Goal: Task Accomplishment & Management: Complete application form

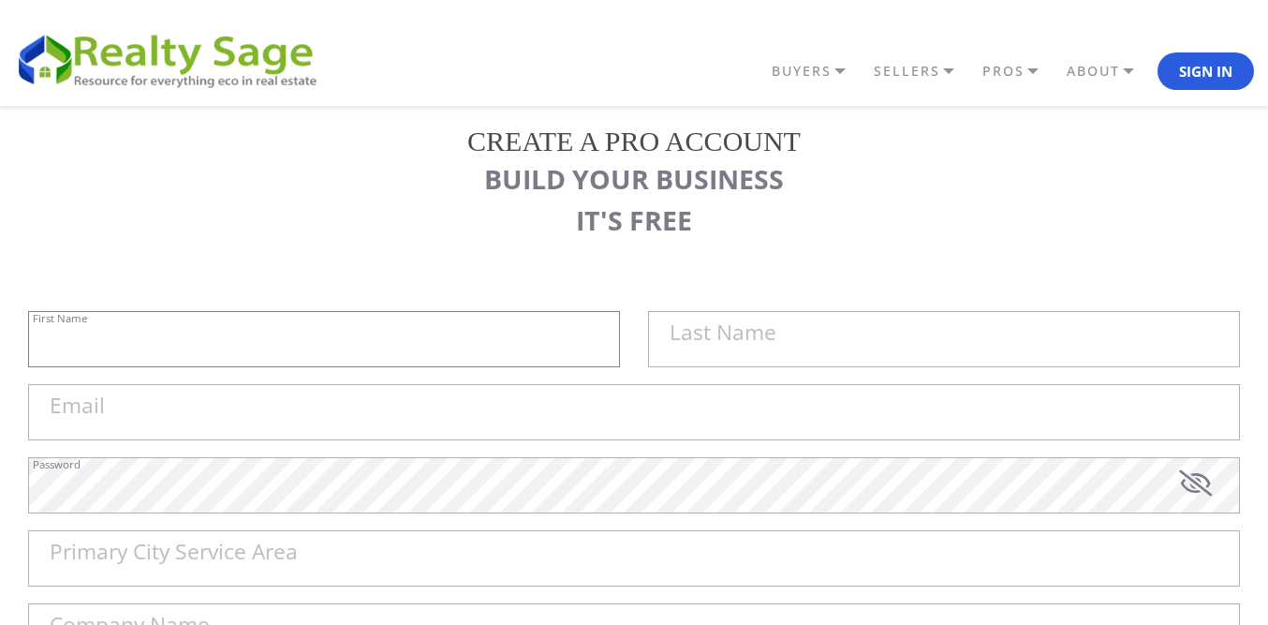
click at [278, 354] on input "First Name" at bounding box center [324, 339] width 592 height 56
paste input "Sell My House Fast [GEOGRAPHIC_DATA] |"
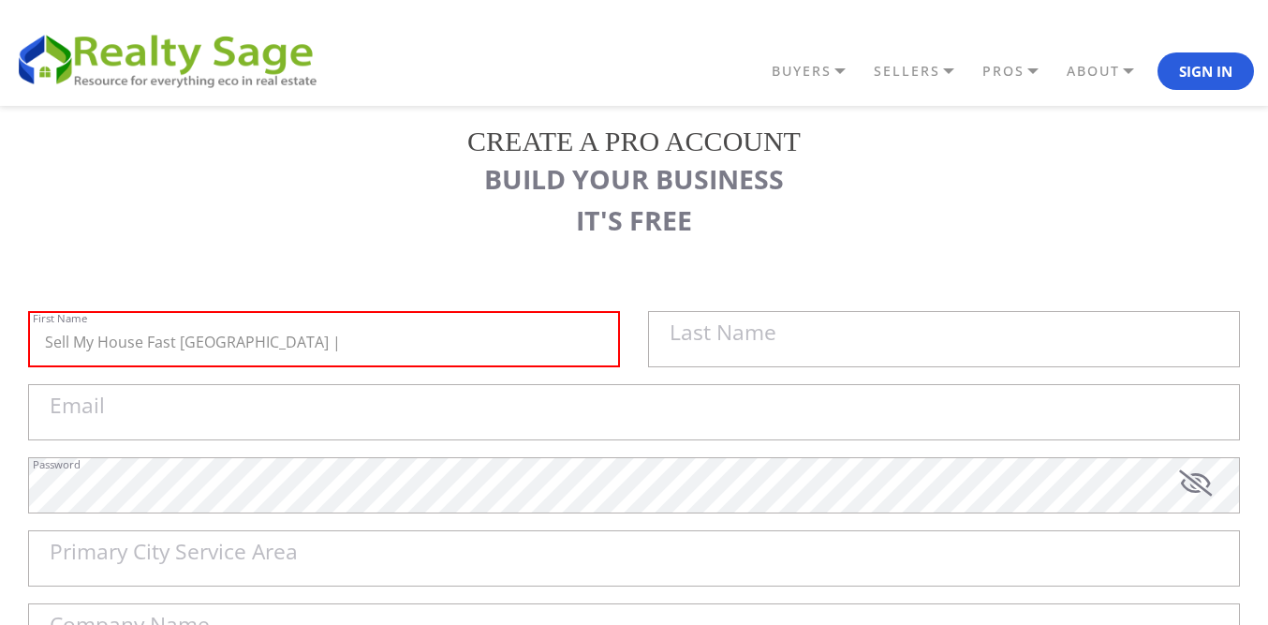
click at [708, 334] on label "Last Name" at bounding box center [723, 333] width 107 height 22
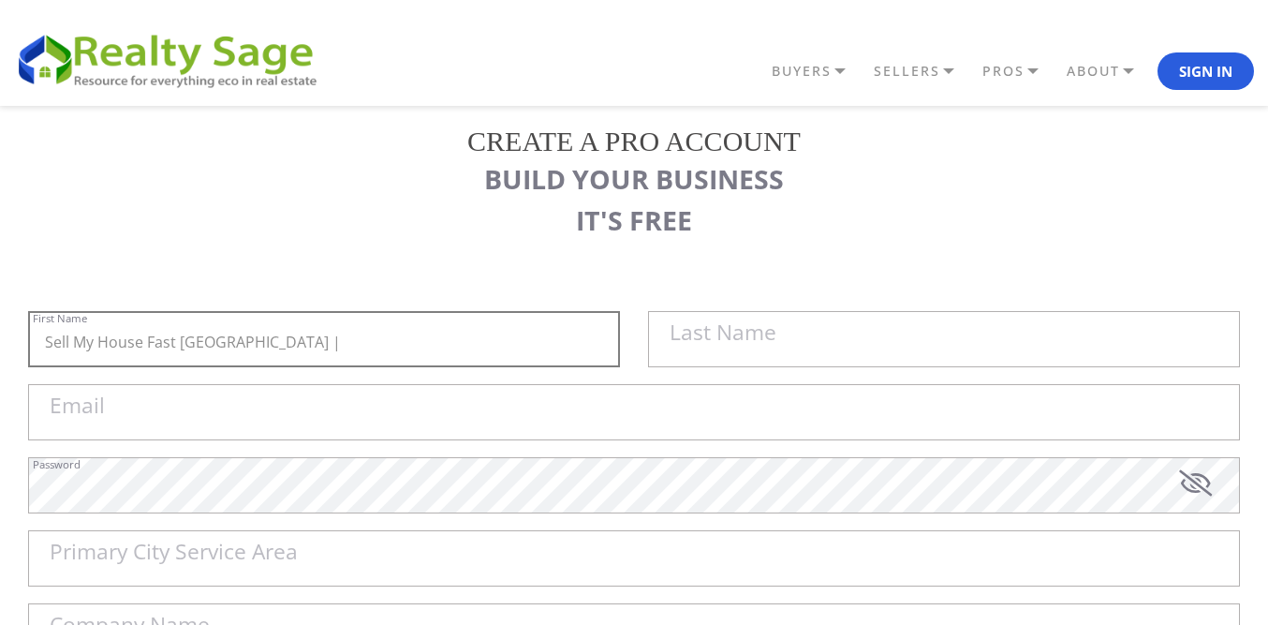
click at [620, 334] on input "Sell My House Fast [GEOGRAPHIC_DATA] |" at bounding box center [324, 339] width 592 height 56
paste input "As Is Cash Home Buyers Broomfield"
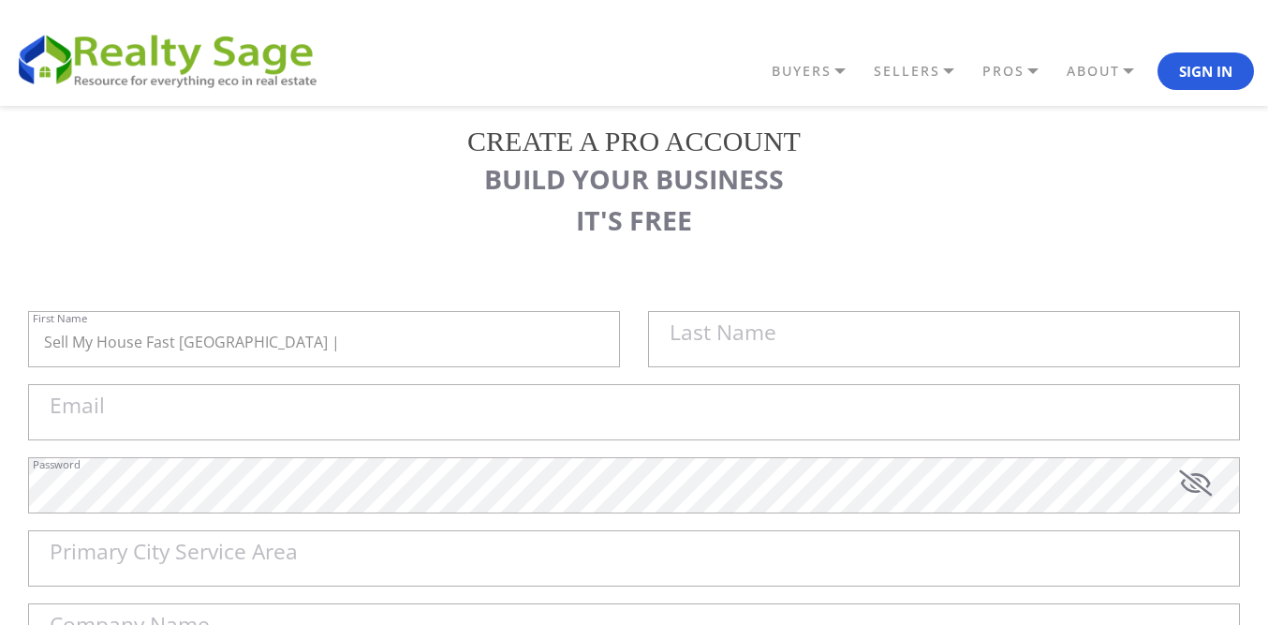
click at [703, 328] on label "Last Name" at bounding box center [723, 333] width 107 height 22
click at [620, 328] on input "Sell My House Fast [GEOGRAPHIC_DATA] |" at bounding box center [324, 339] width 592 height 56
paste input "As Is Cash Home Buyers Broomfield"
type input "Sell My House Fast [GEOGRAPHIC_DATA] |"
paste input "As Is Cash Home Buyers Broomfield"
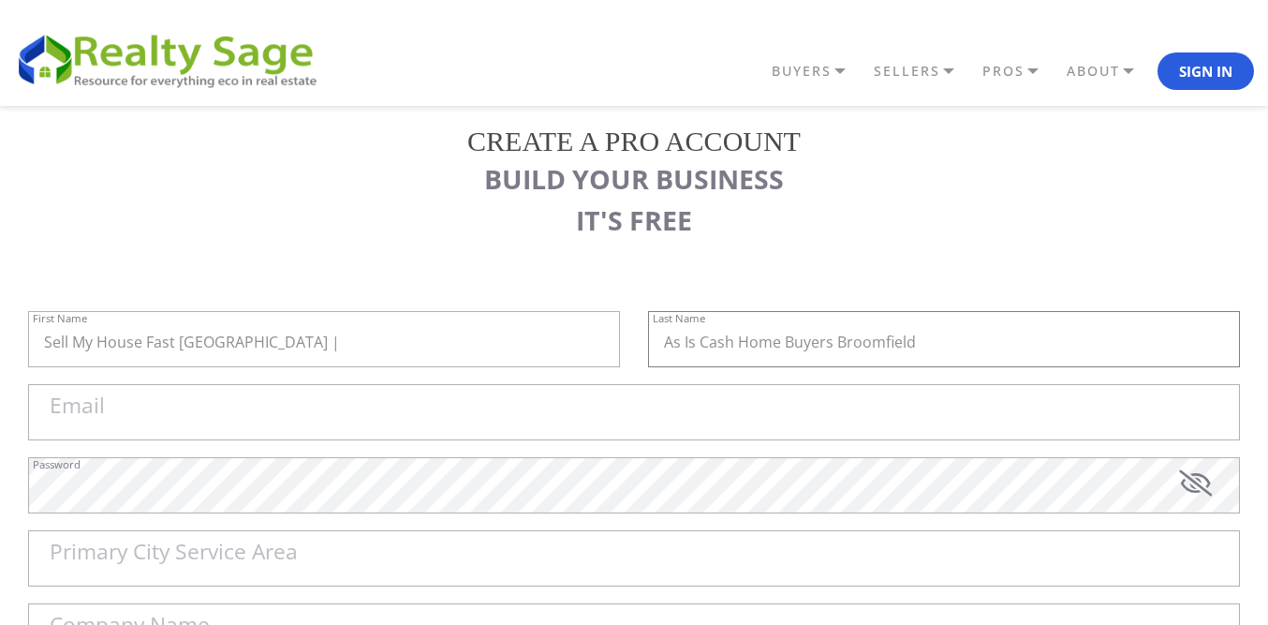
type input "As Is Cash Home Buyers Broomfield"
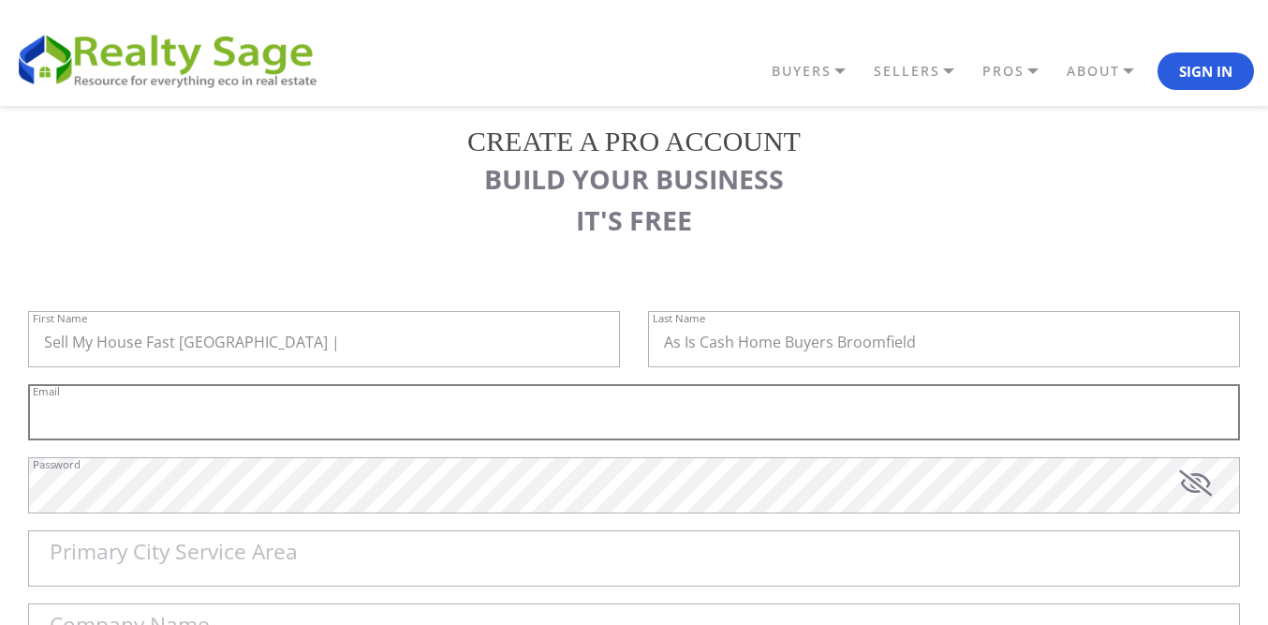
paste input "[EMAIL_ADDRESS][DOMAIN_NAME]"
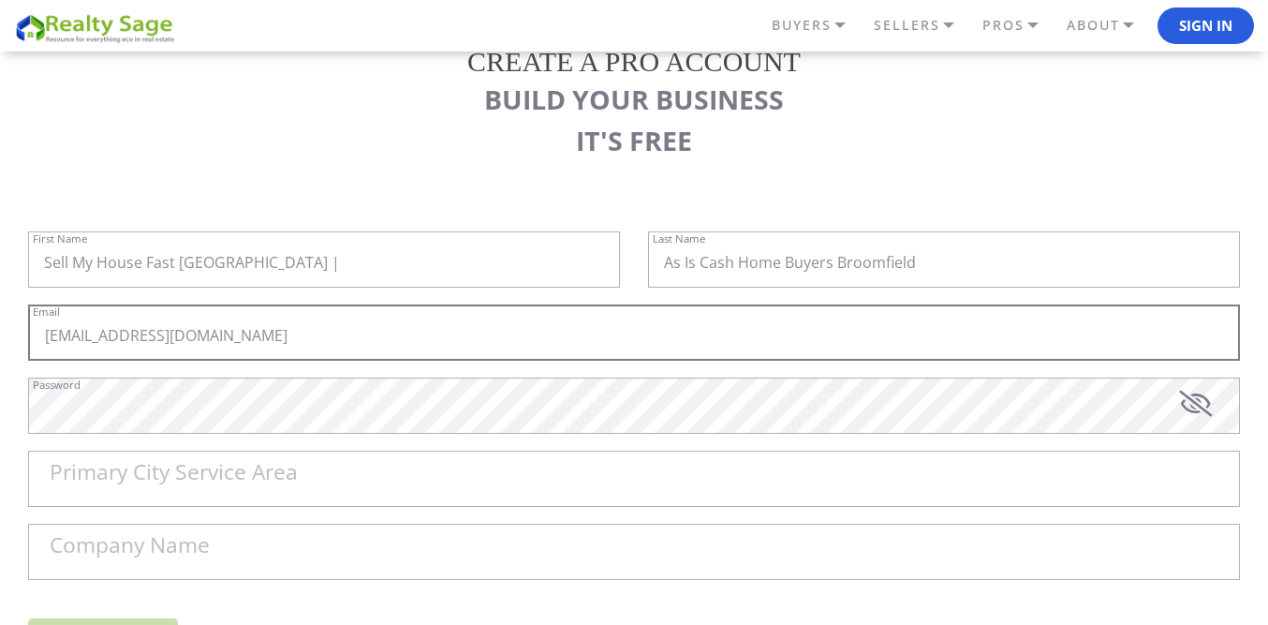
scroll to position [187, 0]
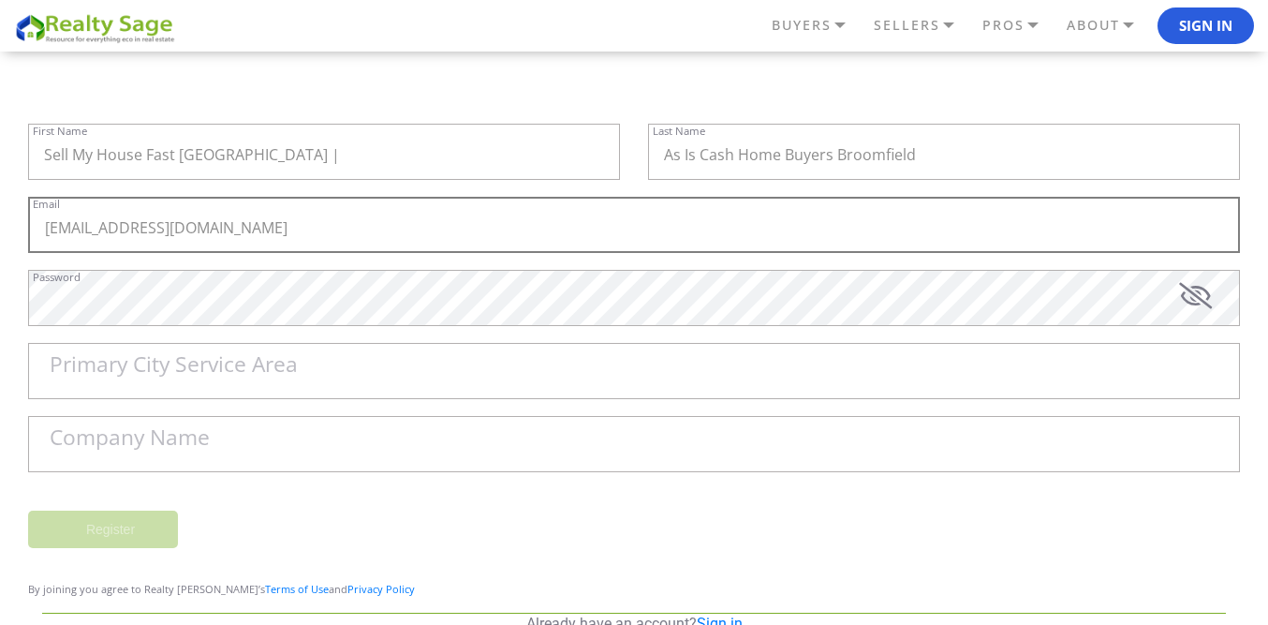
type input "[EMAIL_ADDRESS][DOMAIN_NAME]"
click at [81, 282] on label "Password" at bounding box center [57, 277] width 48 height 10
paste input "Broomfield"
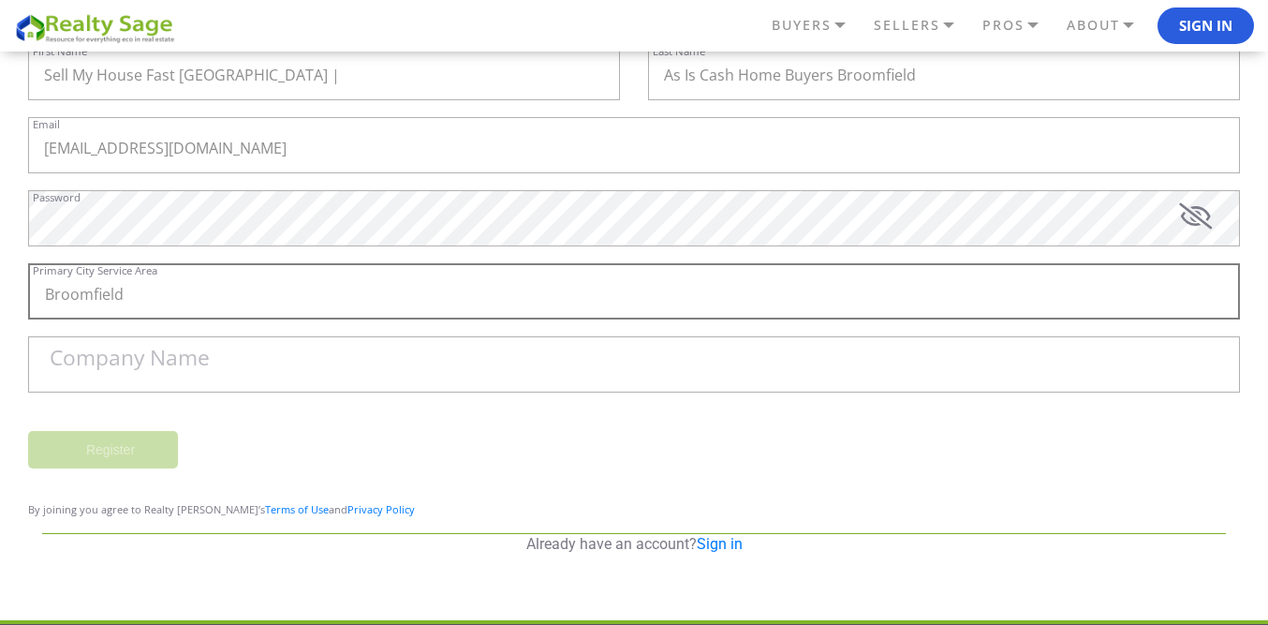
scroll to position [375, 0]
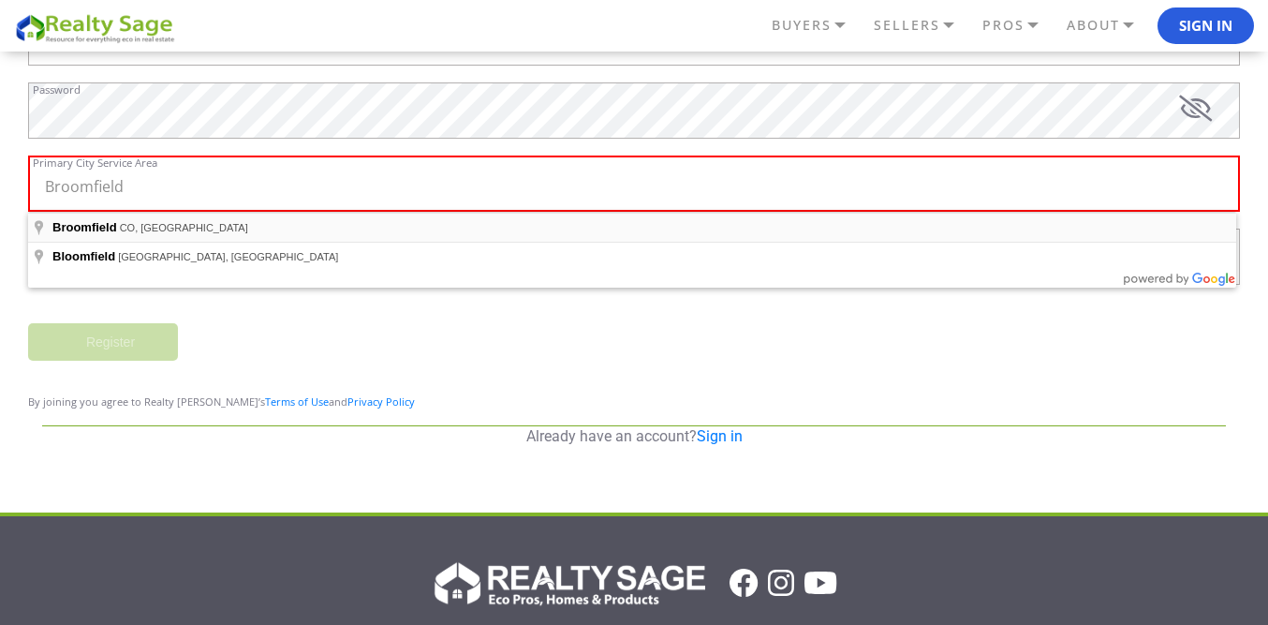
type input "Broomfield, [GEOGRAPHIC_DATA], [GEOGRAPHIC_DATA]"
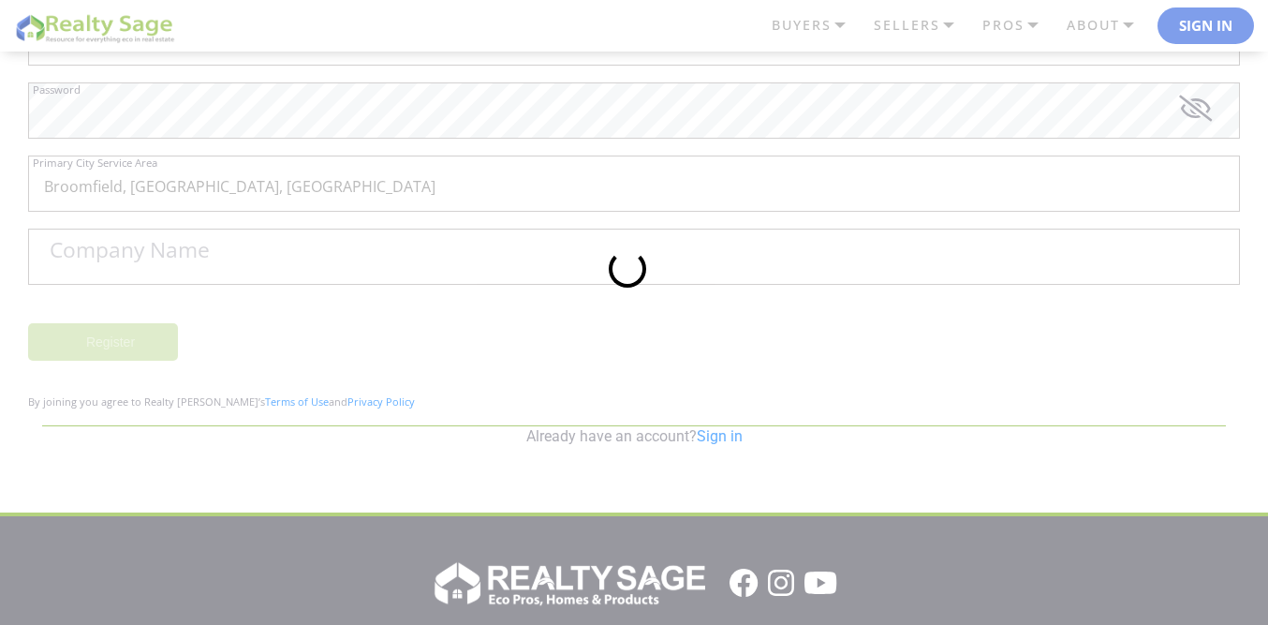
click at [149, 256] on div at bounding box center [634, 312] width 1268 height 625
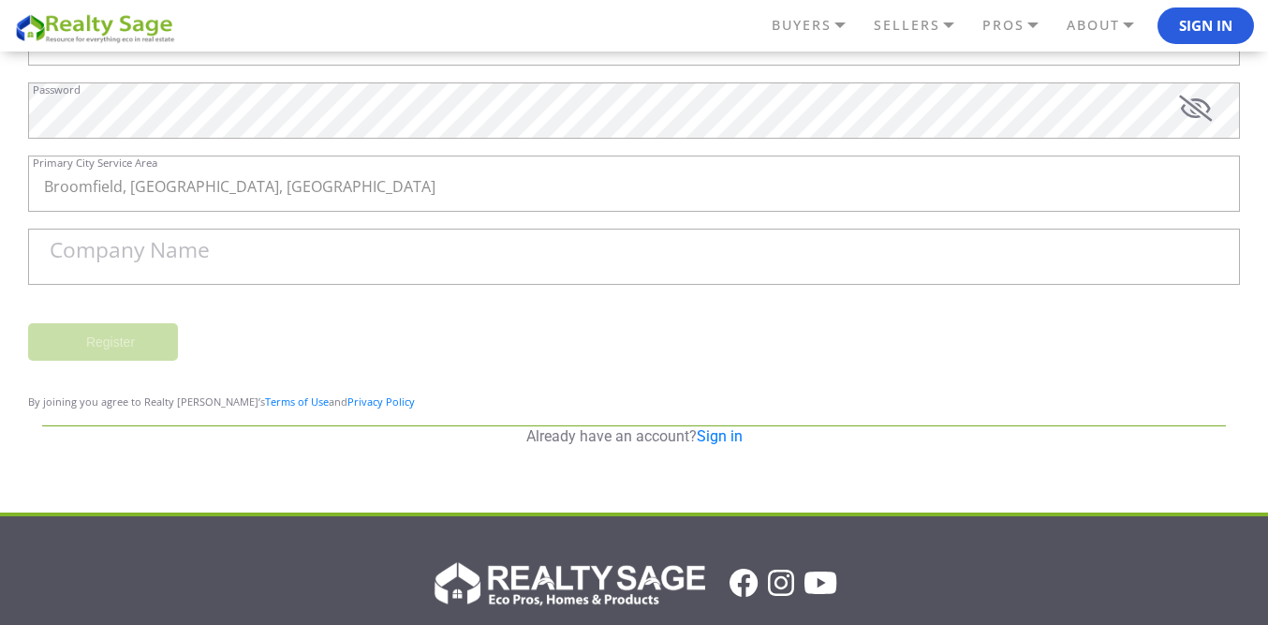
click at [175, 253] on label "Company Name" at bounding box center [130, 251] width 160 height 22
click at [175, 253] on input "Company Name" at bounding box center [634, 257] width 1212 height 56
paste input "Sell My House Fast [GEOGRAPHIC_DATA] | As Is Cash Home Buyers Broomfield"
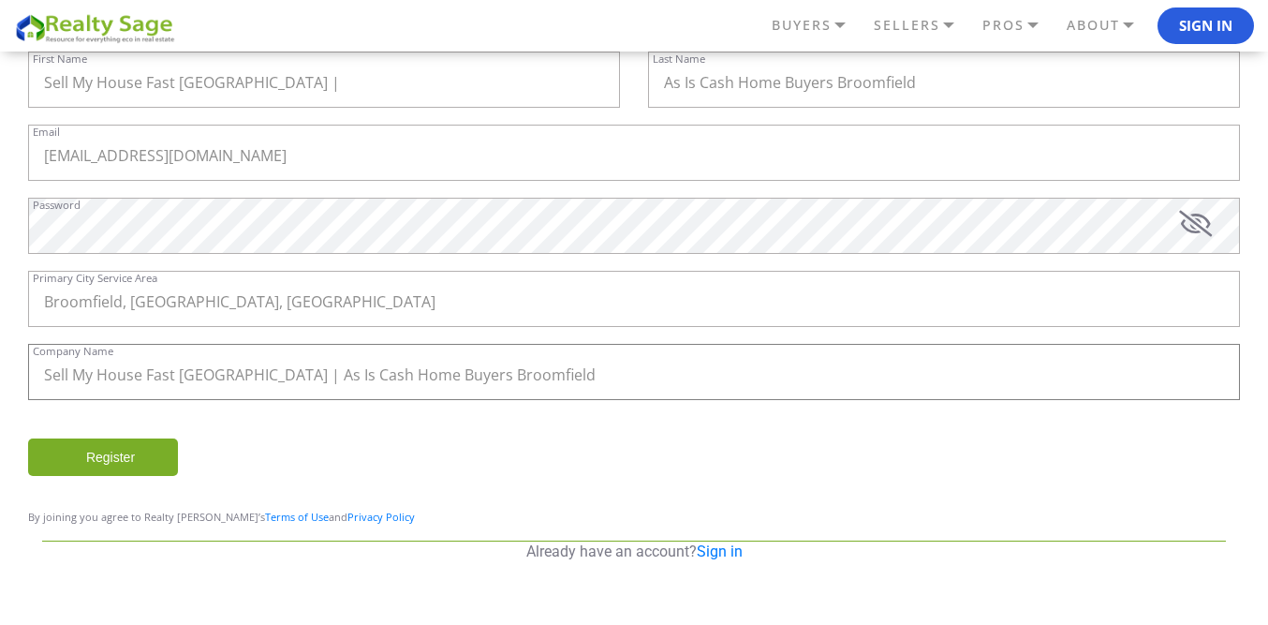
scroll to position [234, 0]
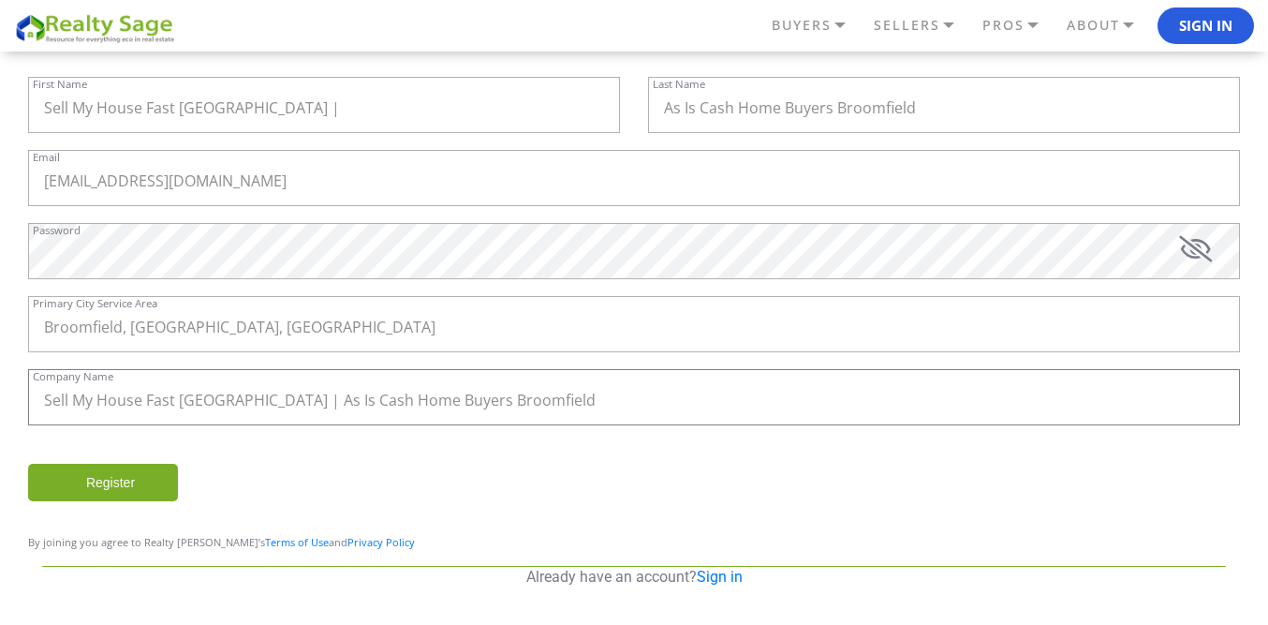
type input "Sell My House Fast [GEOGRAPHIC_DATA] | As Is Cash Home Buyers Broomfield"
click at [128, 478] on input "Register" at bounding box center [103, 482] width 150 height 37
